Goal: Transaction & Acquisition: Purchase product/service

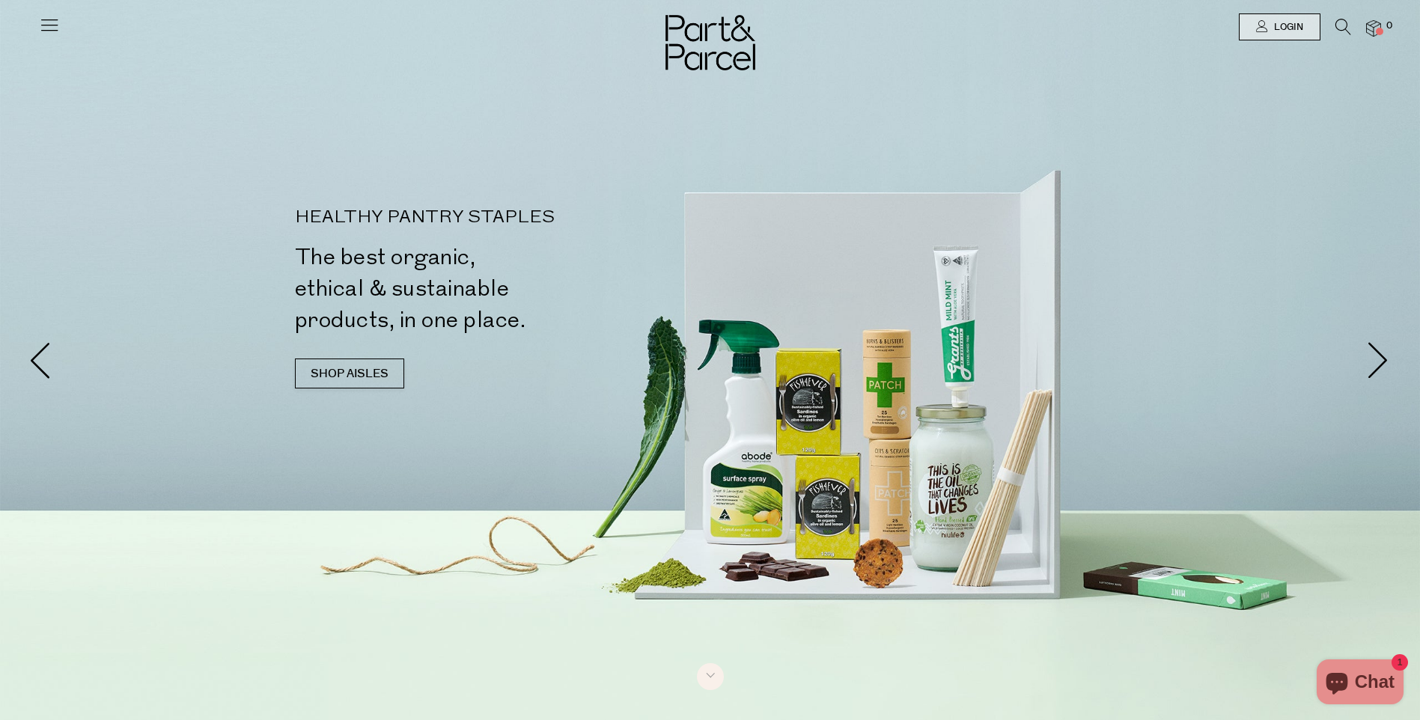
click at [45, 28] on icon at bounding box center [49, 24] width 21 height 21
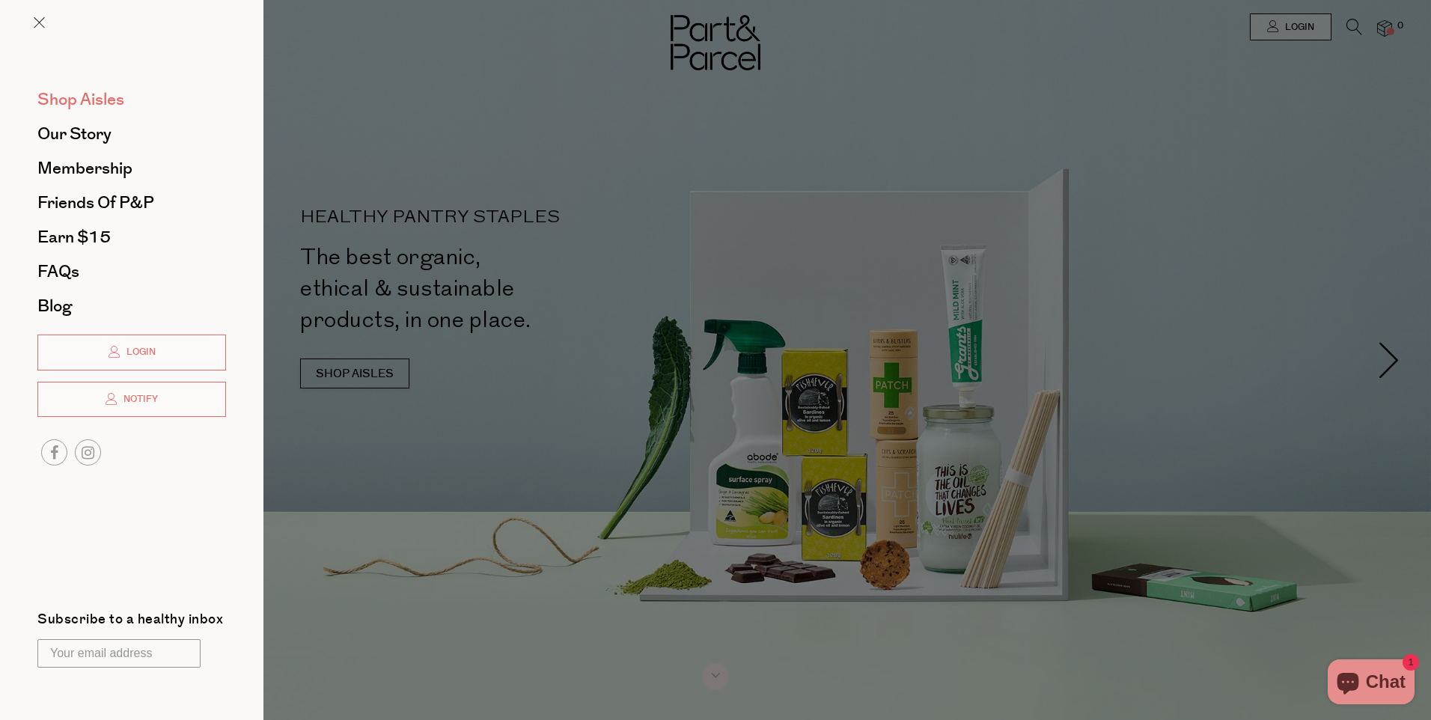
click at [87, 97] on span "Shop Aisles" at bounding box center [80, 100] width 87 height 24
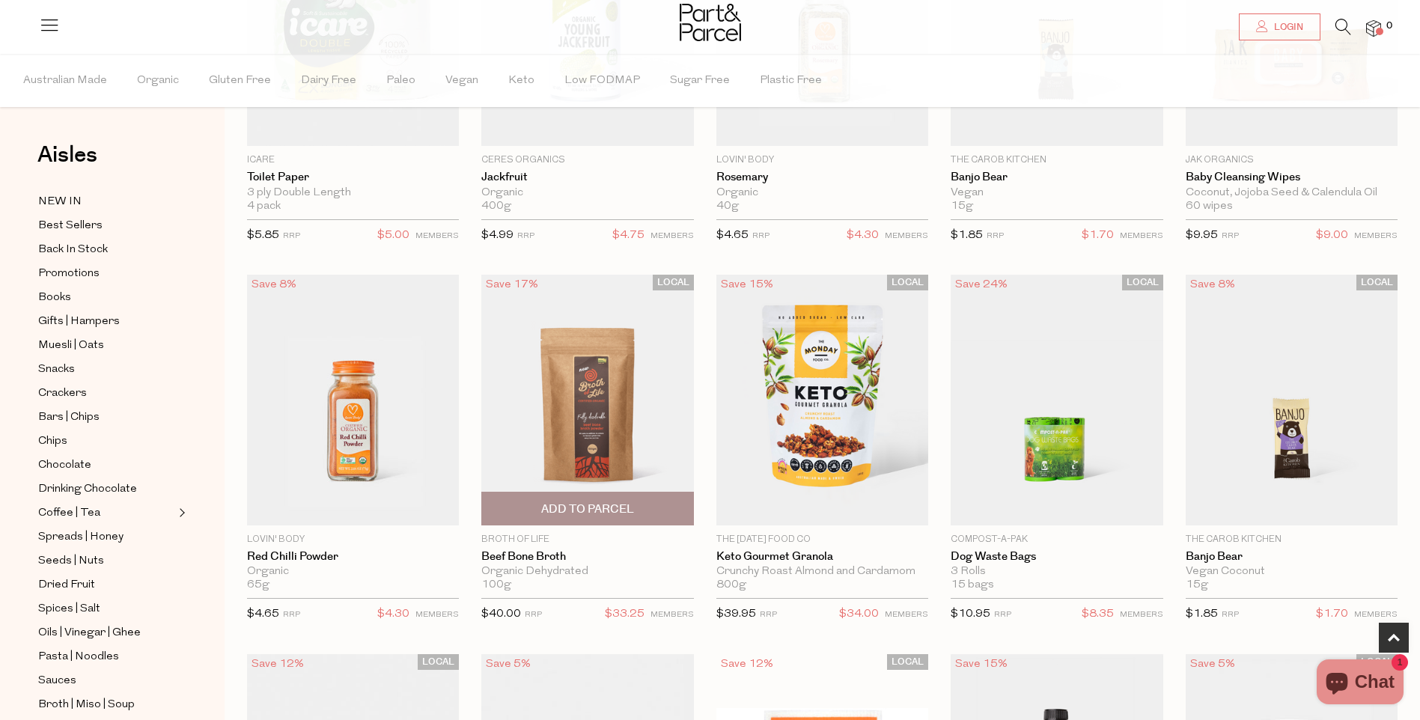
scroll to position [674, 0]
